Goal: Check status: Check status

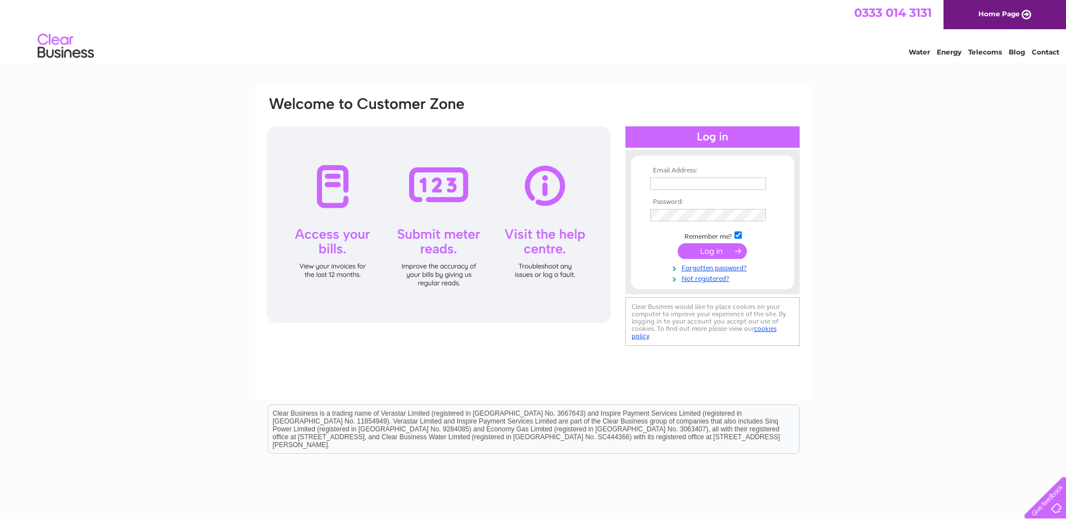
type input "peteradair1@hotmail.co.uk"
click at [715, 250] on input "submit" at bounding box center [712, 251] width 69 height 16
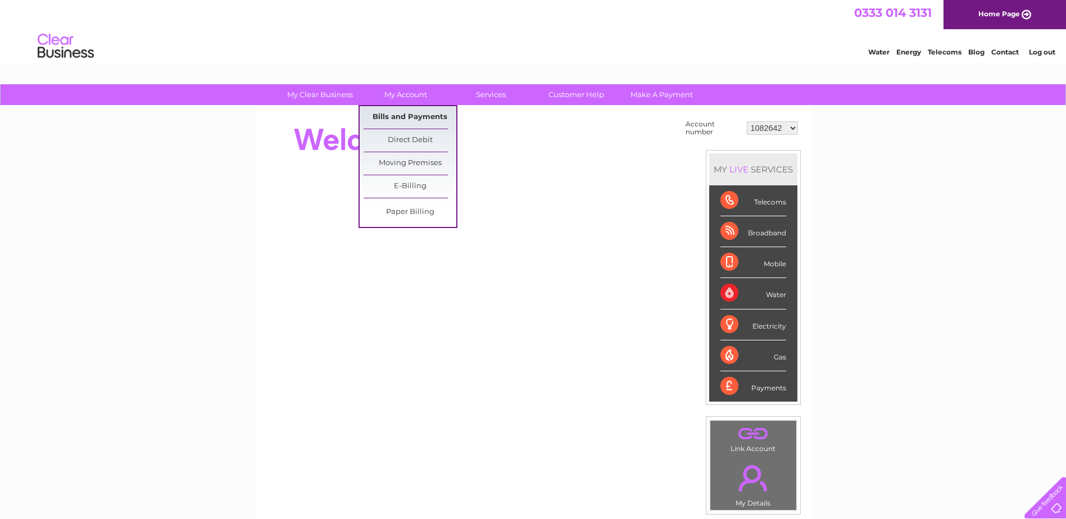
click at [393, 116] on link "Bills and Payments" at bounding box center [410, 117] width 93 height 22
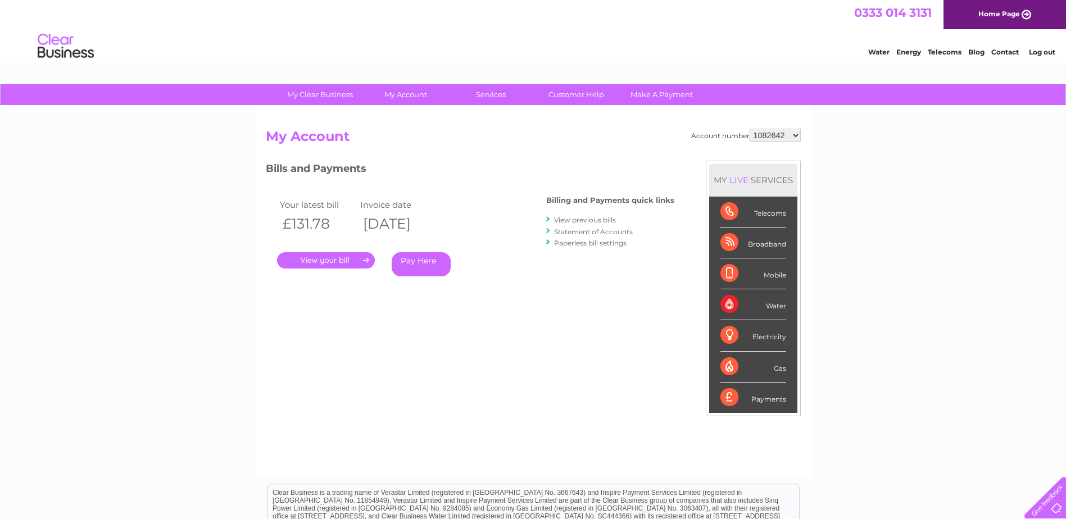
click at [793, 135] on select "1082642 30324115" at bounding box center [775, 135] width 51 height 13
select select "30324115"
click at [750, 129] on select "1082642 30324115" at bounding box center [775, 135] width 51 height 13
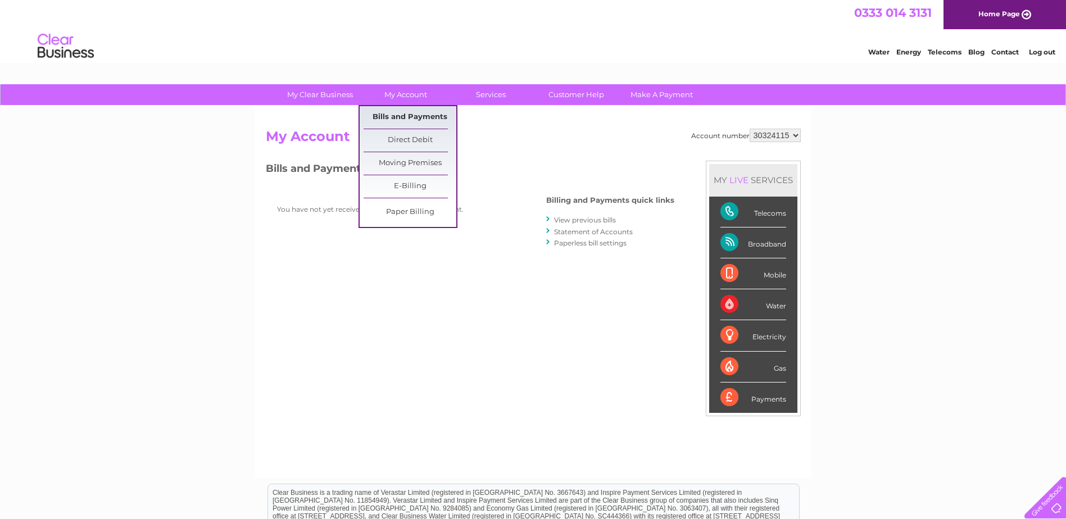
click at [397, 114] on link "Bills and Payments" at bounding box center [410, 117] width 93 height 22
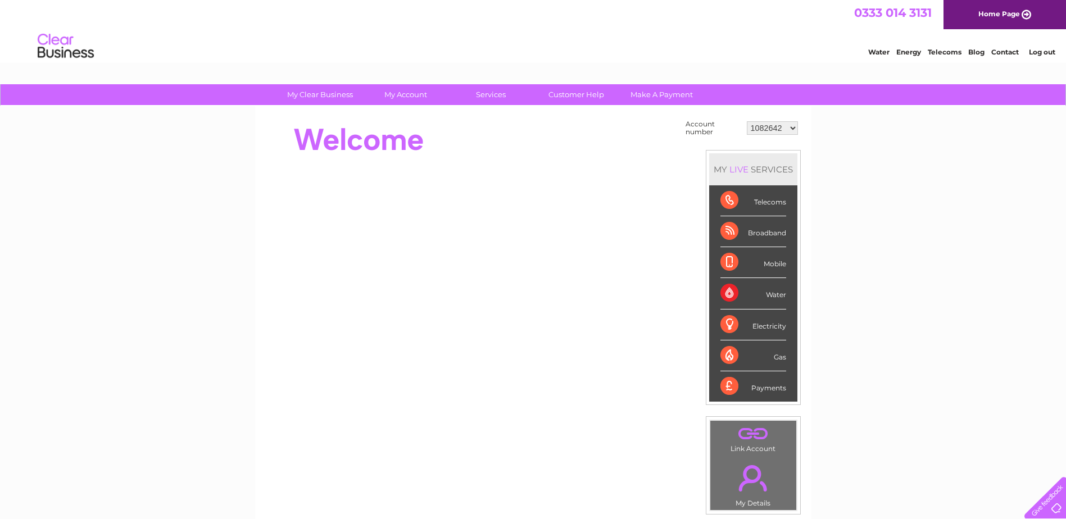
click at [794, 129] on select "1082642 30324115" at bounding box center [772, 127] width 51 height 13
click at [792, 129] on select "1082642 30324115" at bounding box center [772, 127] width 51 height 13
select select "30324115"
click at [747, 121] on select "1082642 30324115" at bounding box center [772, 127] width 51 height 13
click at [792, 129] on select "1082642 30324115" at bounding box center [772, 127] width 51 height 13
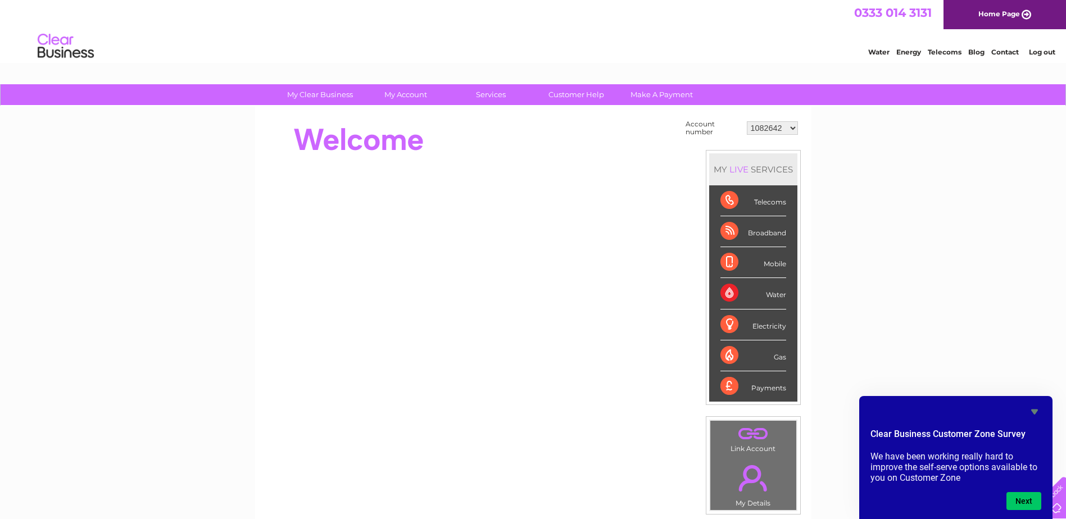
click at [955, 302] on div "My Clear Business Login Details My Details My Preferences Link Account My Accou…" at bounding box center [533, 401] width 1066 height 634
